Goal: Task Accomplishment & Management: Manage account settings

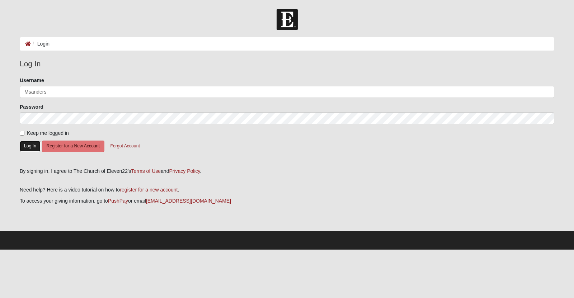
click at [27, 147] on button "Log In" at bounding box center [30, 146] width 21 height 10
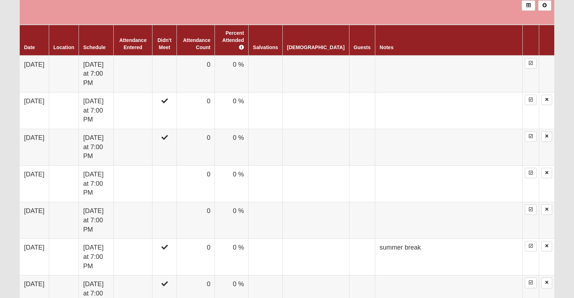
scroll to position [437, 0]
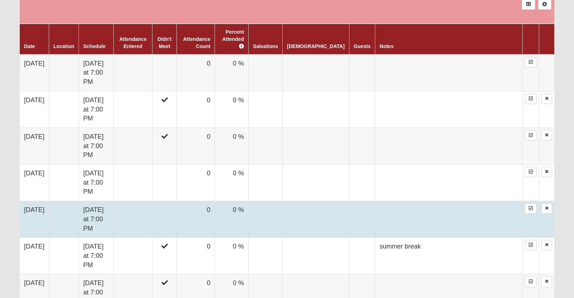
click at [174, 203] on td at bounding box center [164, 219] width 24 height 37
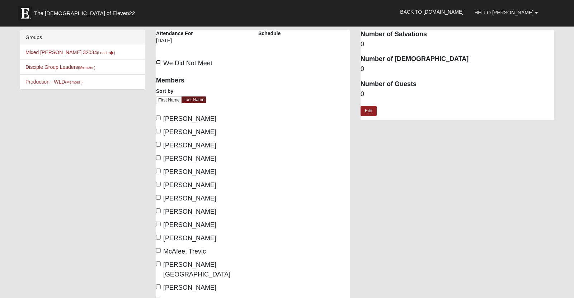
click at [159, 65] on input "We Did Not Meet" at bounding box center [158, 62] width 5 height 5
checkbox input "true"
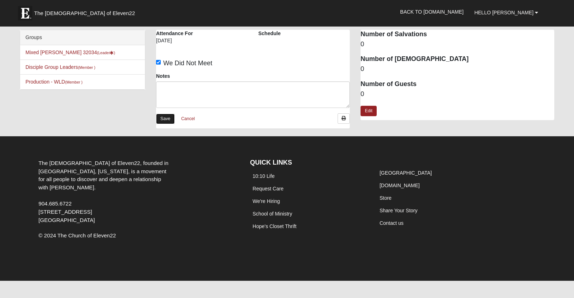
click at [168, 122] on link "Save" at bounding box center [165, 119] width 19 height 10
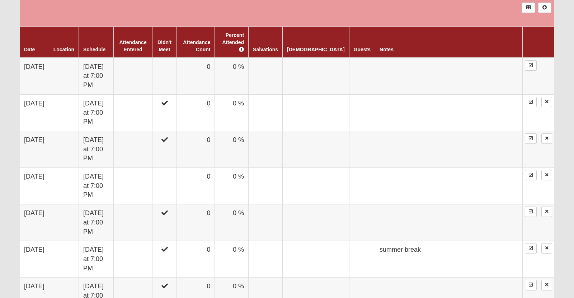
scroll to position [442, 0]
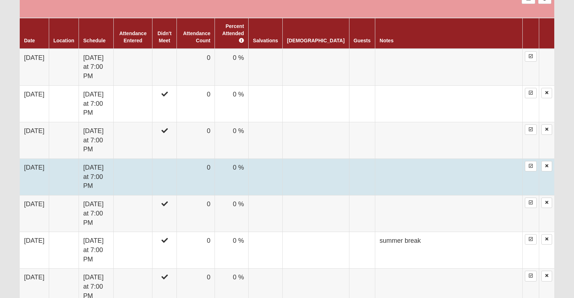
click at [176, 173] on td at bounding box center [164, 177] width 24 height 37
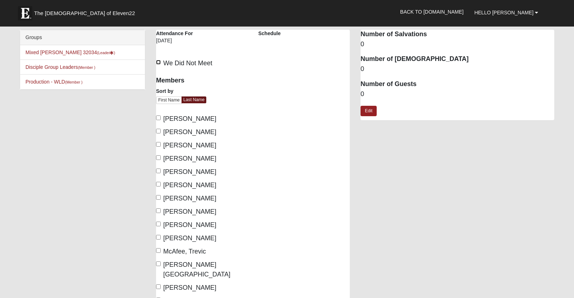
click at [159, 64] on input "We Did Not Meet" at bounding box center [158, 62] width 5 height 5
checkbox input "true"
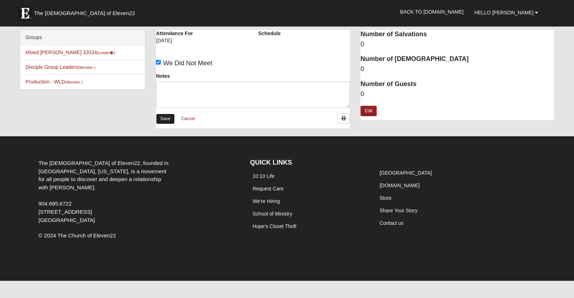
click at [163, 118] on link "Save" at bounding box center [165, 119] width 19 height 10
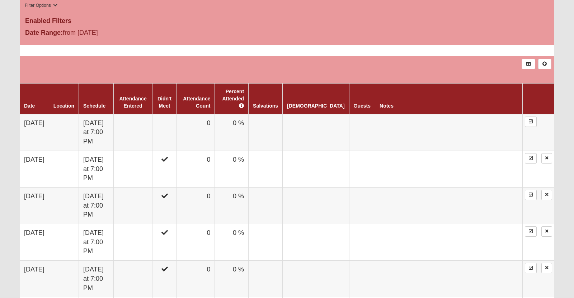
scroll to position [377, 0]
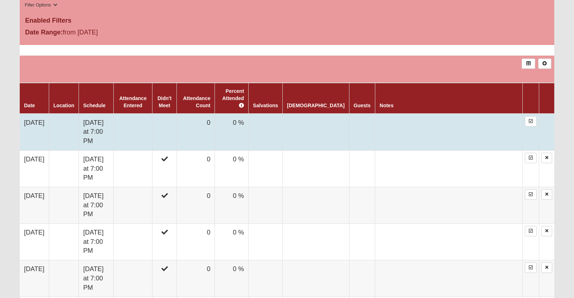
click at [176, 151] on td at bounding box center [164, 132] width 24 height 37
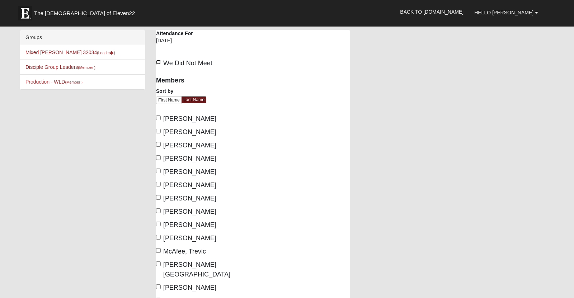
click at [158, 63] on input "We Did Not Meet" at bounding box center [158, 62] width 5 height 5
checkbox input "true"
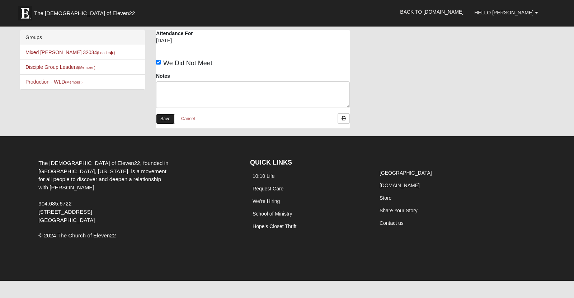
click at [164, 123] on link "Save" at bounding box center [165, 119] width 19 height 10
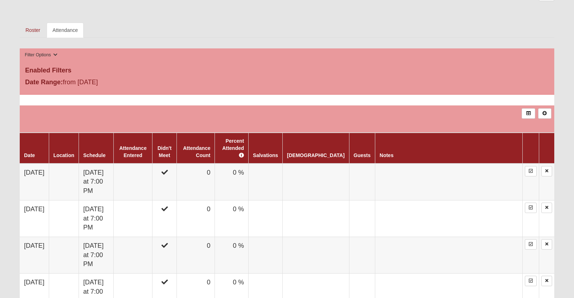
scroll to position [329, 0]
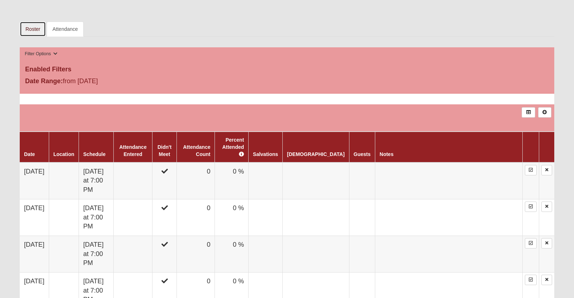
click at [25, 37] on link "Roster" at bounding box center [33, 29] width 26 height 15
